Goal: Task Accomplishment & Management: Use online tool/utility

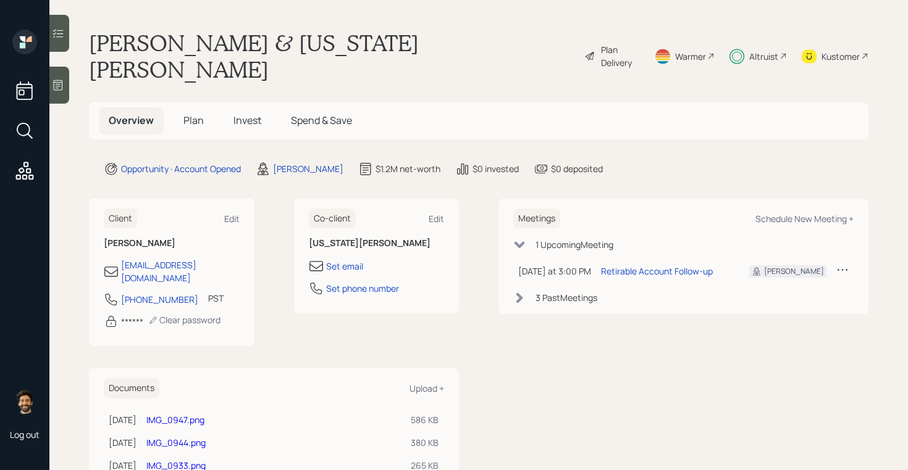
click at [247, 114] on span "Invest" at bounding box center [247, 121] width 28 height 14
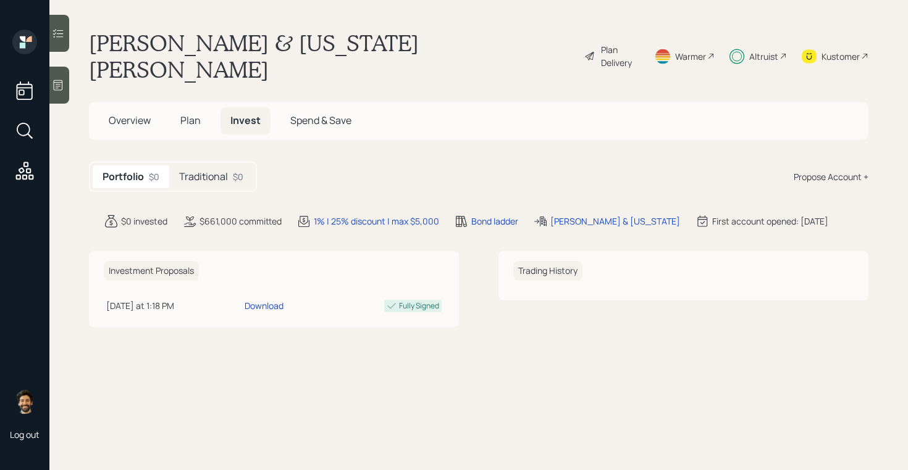
click at [218, 171] on h5 "Traditional" at bounding box center [203, 177] width 49 height 12
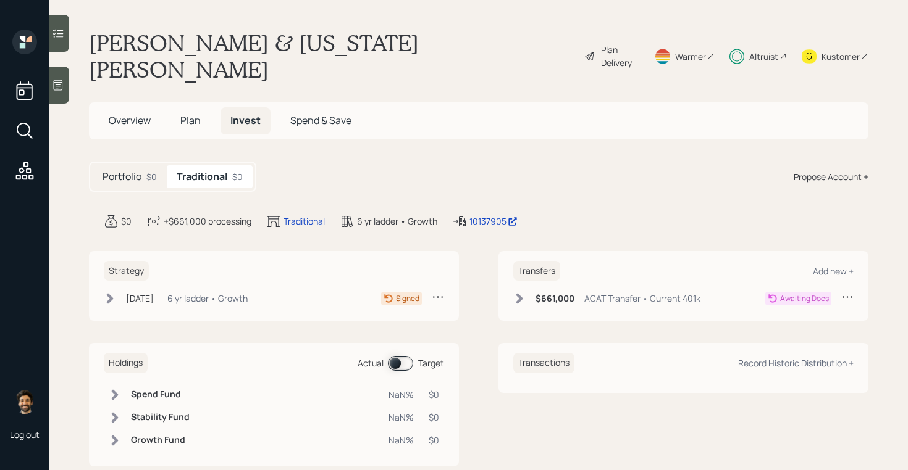
click at [183, 291] on div "Aug 26, 2025 Tuesday, August 26, 2025 3:24 PM EDT 6 yr ladder • Growth" at bounding box center [176, 298] width 144 height 15
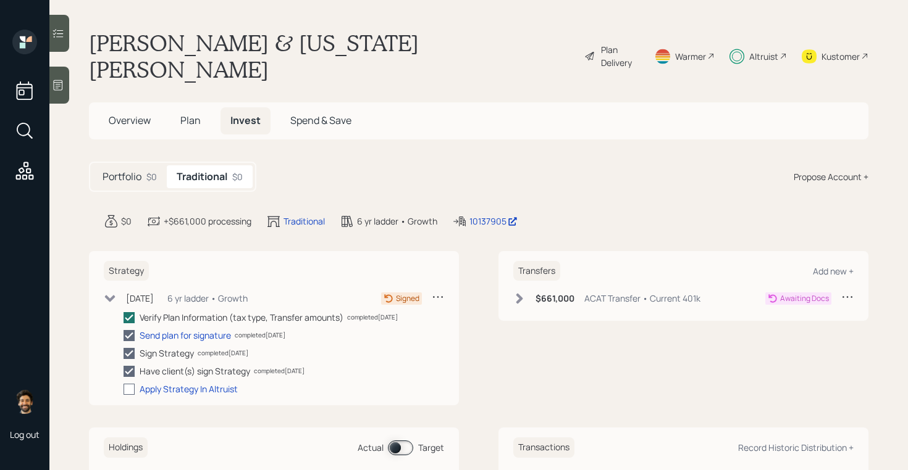
click at [130, 384] on div at bounding box center [128, 389] width 11 height 11
click at [123, 389] on input "checkbox" at bounding box center [123, 389] width 1 height 1
checkbox input "true"
click at [107, 291] on icon at bounding box center [110, 297] width 12 height 12
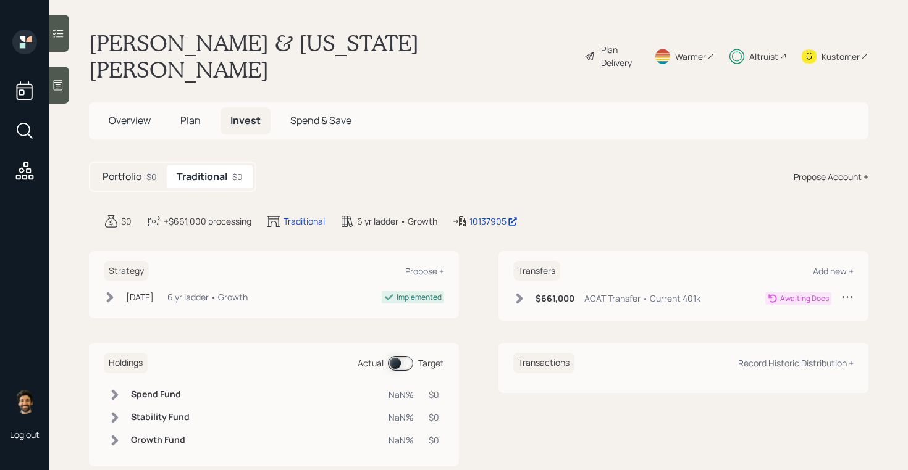
click at [516, 293] on icon at bounding box center [519, 299] width 12 height 12
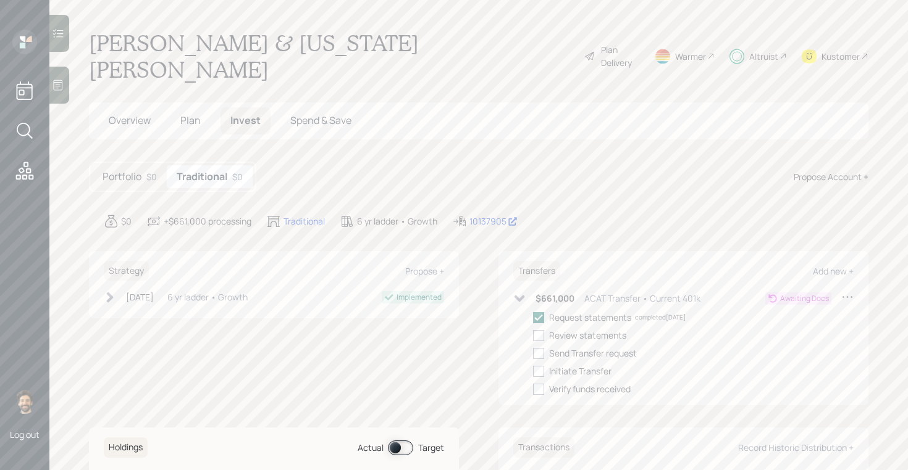
click at [522, 296] on icon at bounding box center [519, 299] width 10 height 7
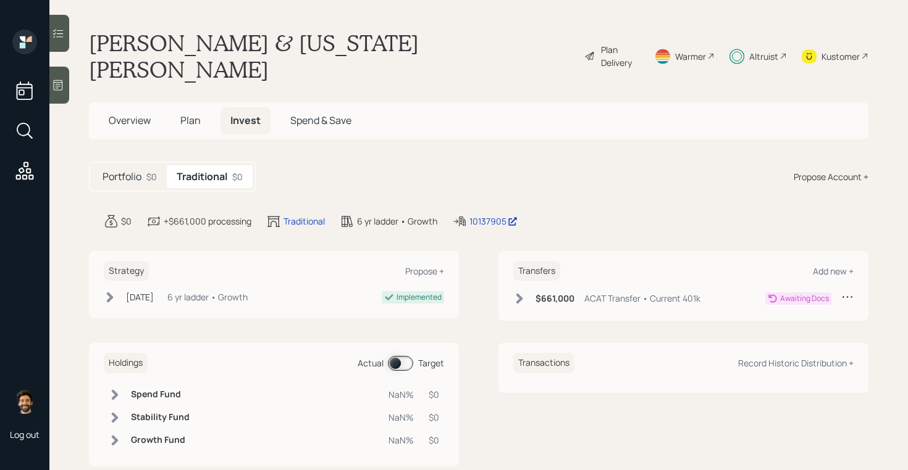
click at [521, 293] on icon at bounding box center [519, 299] width 12 height 12
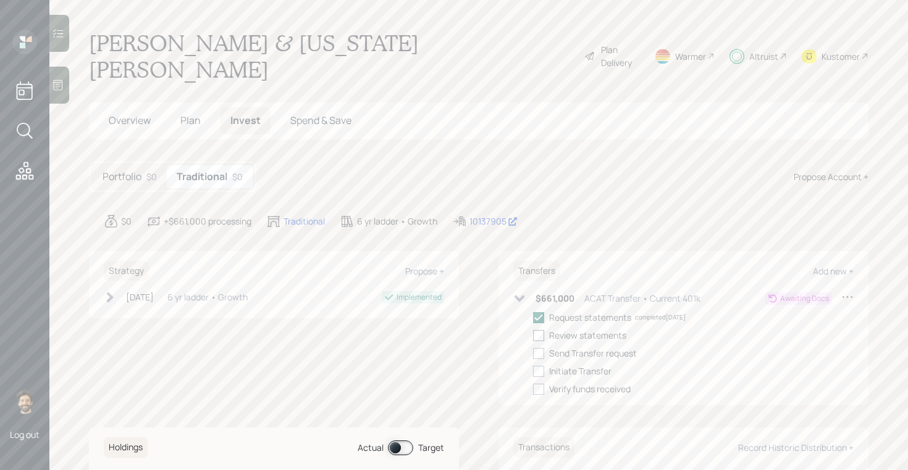
click at [540, 330] on div at bounding box center [538, 335] width 11 height 11
click at [533, 335] on input "checkbox" at bounding box center [532, 335] width 1 height 1
checkbox input "true"
click at [539, 348] on div at bounding box center [538, 353] width 11 height 11
click at [533, 353] on input "checkbox" at bounding box center [532, 353] width 1 height 1
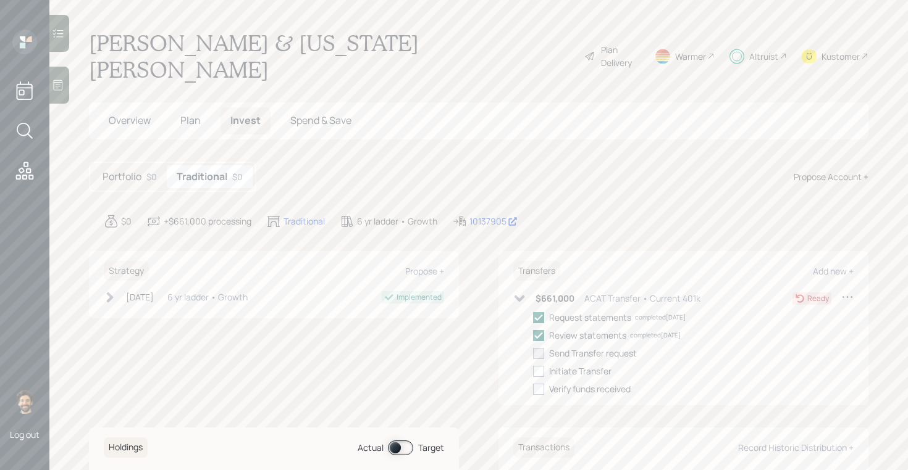
checkbox input "true"
click at [540, 366] on div at bounding box center [538, 371] width 11 height 11
click at [533, 371] on input "checkbox" at bounding box center [532, 371] width 1 height 1
checkbox input "true"
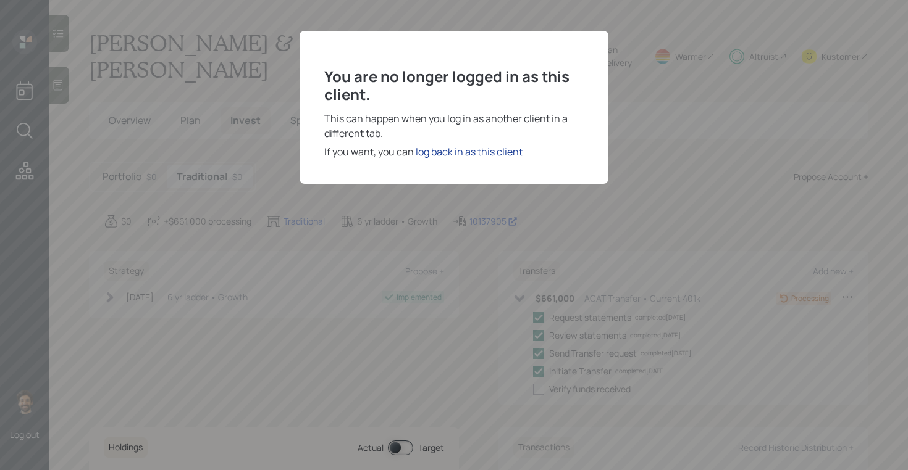
click at [474, 149] on div "log back in as this client" at bounding box center [469, 151] width 107 height 15
